Goal: Transaction & Acquisition: Purchase product/service

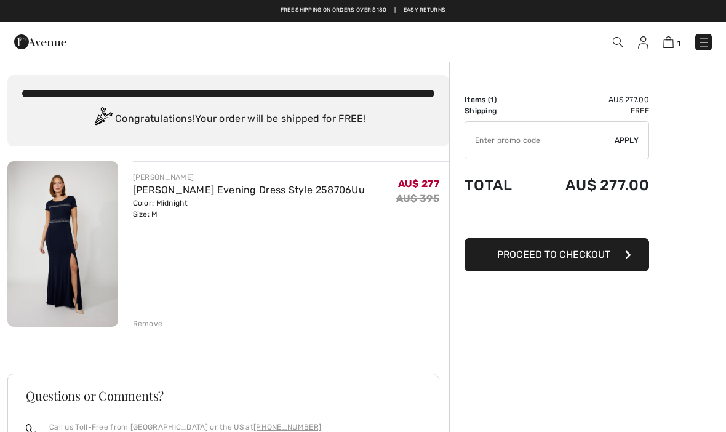
click at [708, 46] on img at bounding box center [704, 42] width 12 height 12
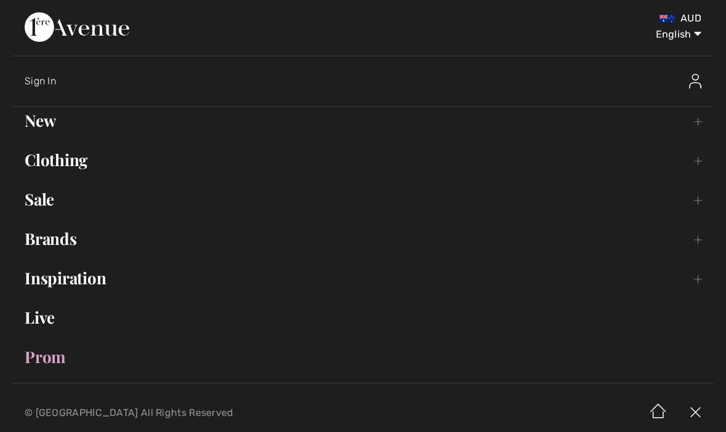
click at [36, 206] on link "Sale Toggle submenu" at bounding box center [363, 199] width 702 height 27
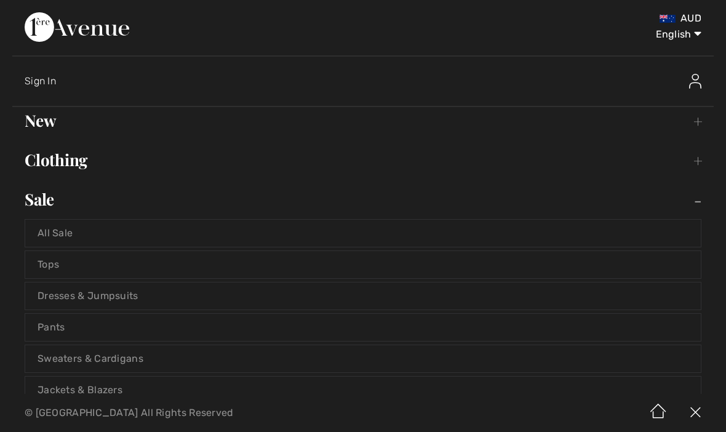
click at [54, 294] on link "Dresses & Jumpsuits" at bounding box center [363, 296] width 676 height 27
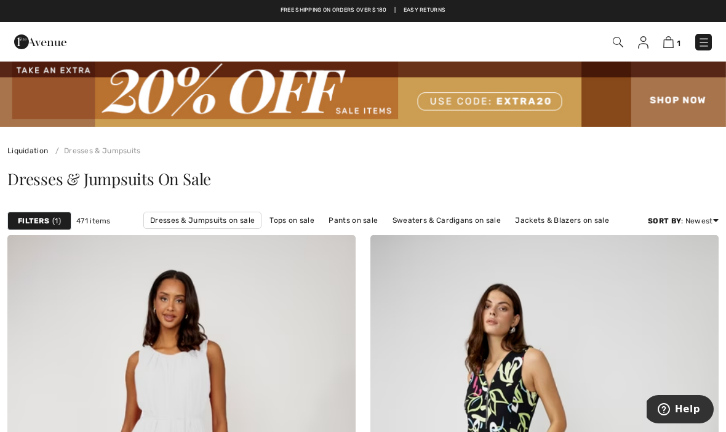
click at [28, 217] on strong "Filters" at bounding box center [33, 220] width 31 height 11
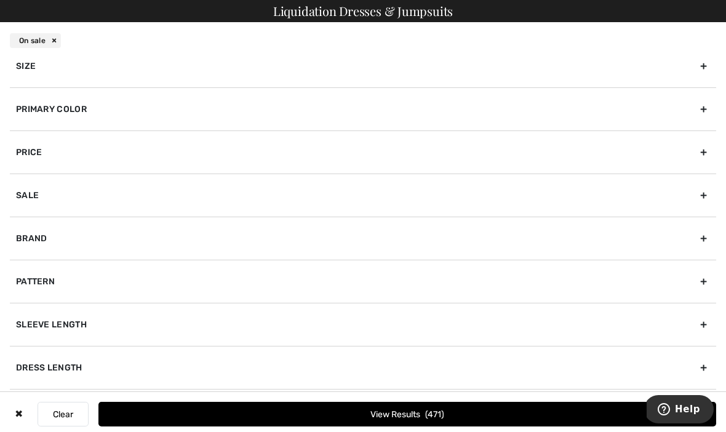
scroll to position [15, 0]
click at [38, 363] on div "Dress Length" at bounding box center [363, 367] width 707 height 43
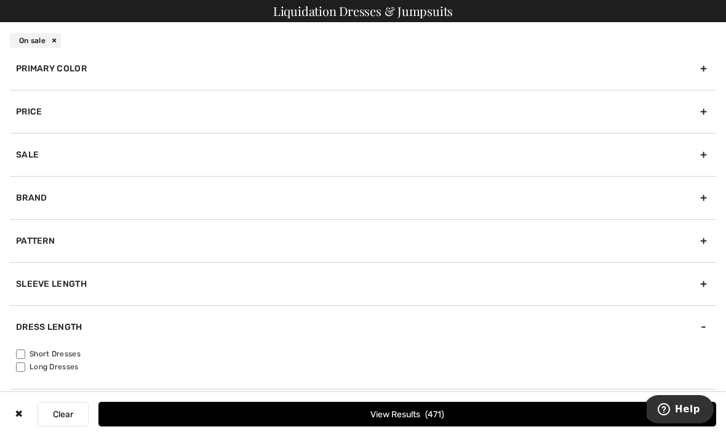
scroll to position [55, 0]
click at [18, 368] on input"] "Long Dresses" at bounding box center [20, 367] width 9 height 9
checkbox input"] "true"
click at [220, 420] on button "View Results 194" at bounding box center [408, 414] width 618 height 25
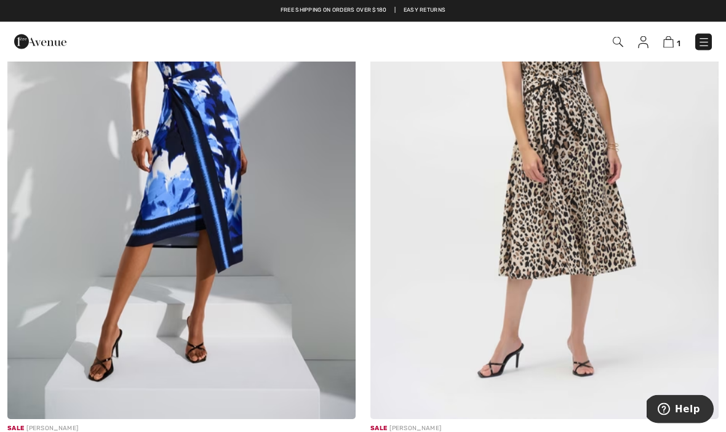
scroll to position [9297, 0]
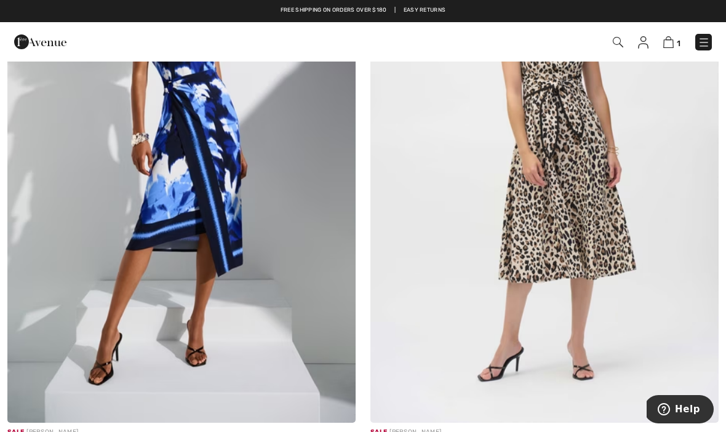
click at [671, 44] on img at bounding box center [669, 42] width 10 height 12
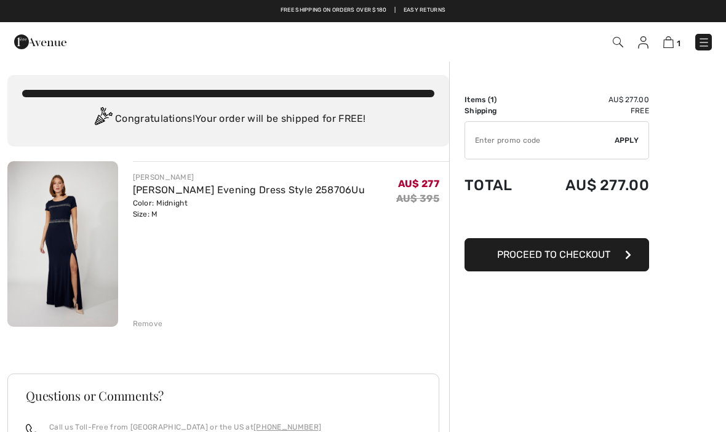
click at [496, 139] on input "TEXT" at bounding box center [540, 140] width 150 height 37
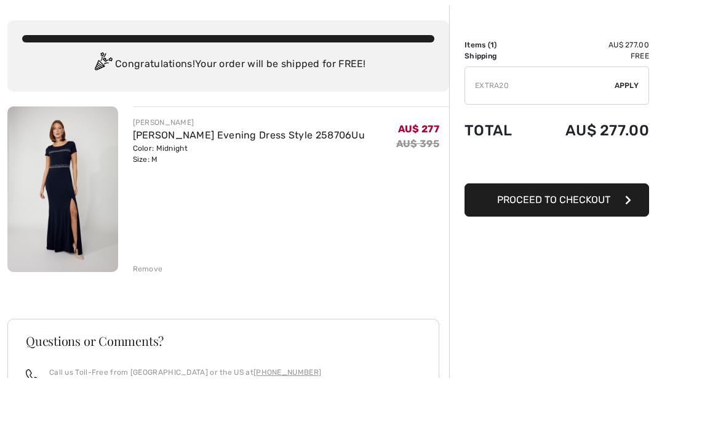
click at [613, 122] on input "TEXT" at bounding box center [540, 140] width 150 height 37
type input "EXTRA20"
click at [632, 82] on span "Apply" at bounding box center [627, 85] width 25 height 11
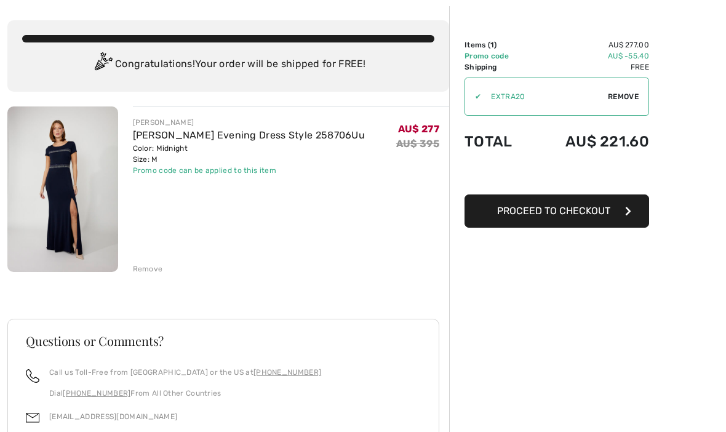
click at [58, 233] on img at bounding box center [62, 190] width 111 height 166
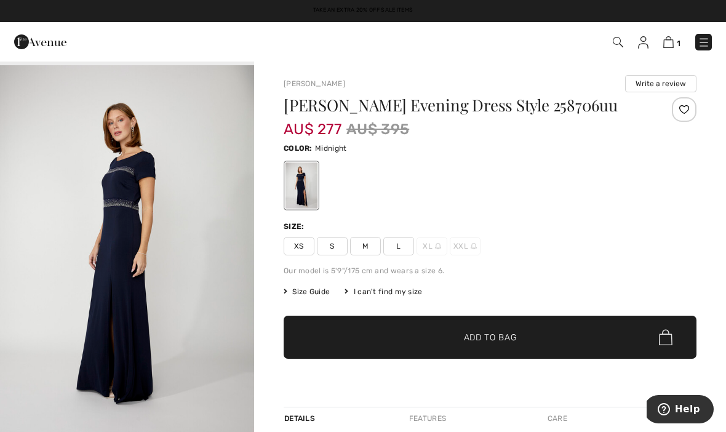
click at [672, 38] on img at bounding box center [669, 42] width 10 height 12
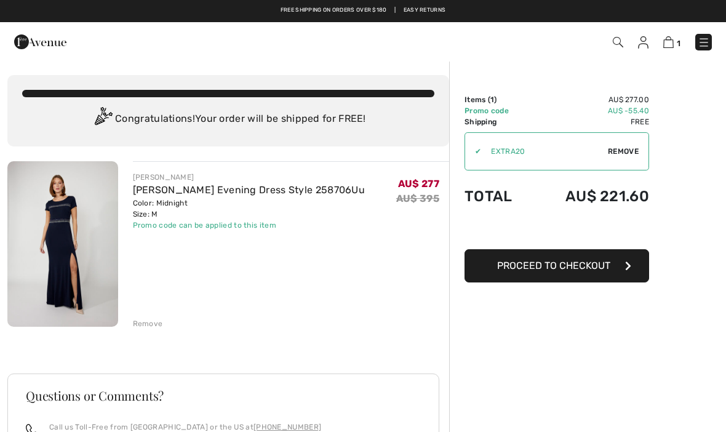
click at [142, 329] on div "Remove" at bounding box center [148, 323] width 30 height 11
